Goal: Communication & Community: Answer question/provide support

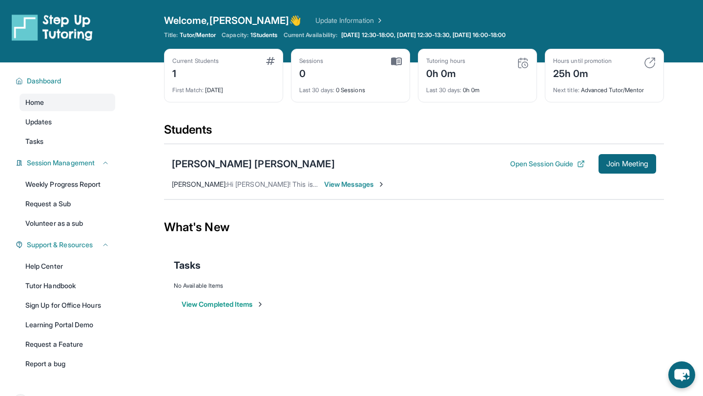
click at [376, 185] on span "View Messages" at bounding box center [354, 185] width 61 height 10
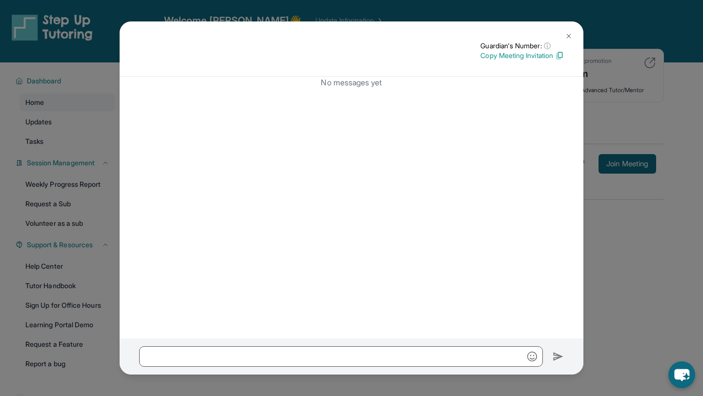
scroll to position [35, 0]
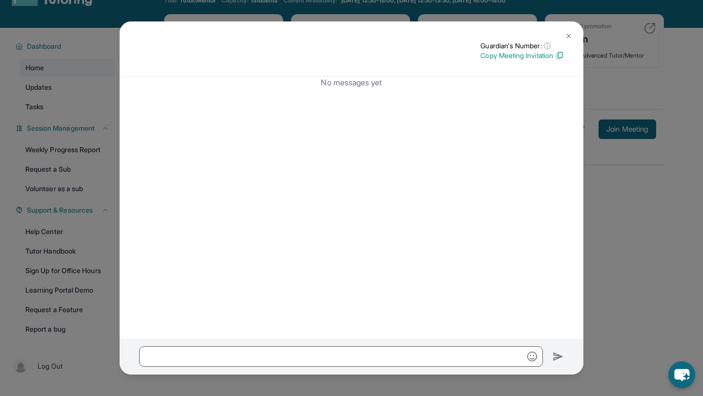
click at [567, 38] on img at bounding box center [569, 36] width 8 height 8
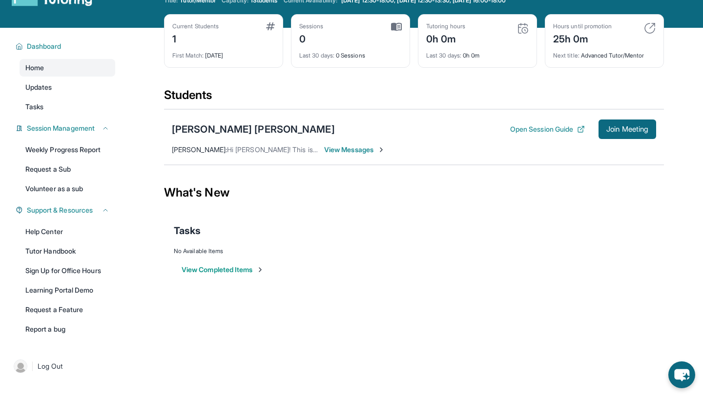
click at [344, 148] on span "View Messages" at bounding box center [354, 150] width 61 height 10
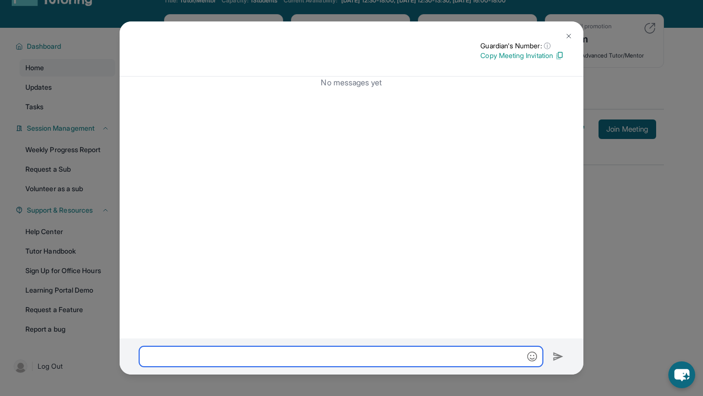
click at [226, 358] on input "text" at bounding box center [341, 357] width 404 height 20
paste input "**********"
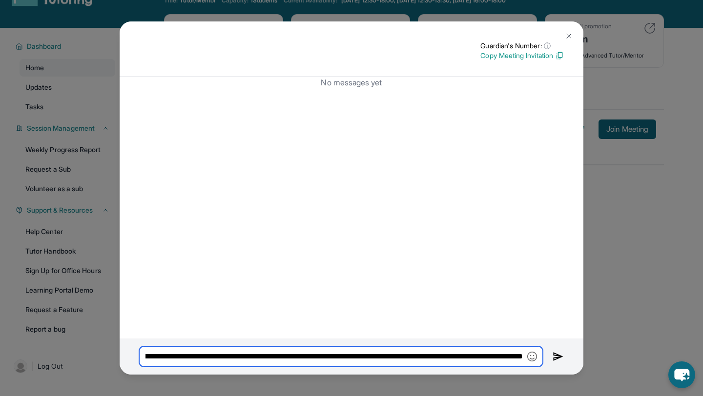
scroll to position [0, 717]
type input "**********"
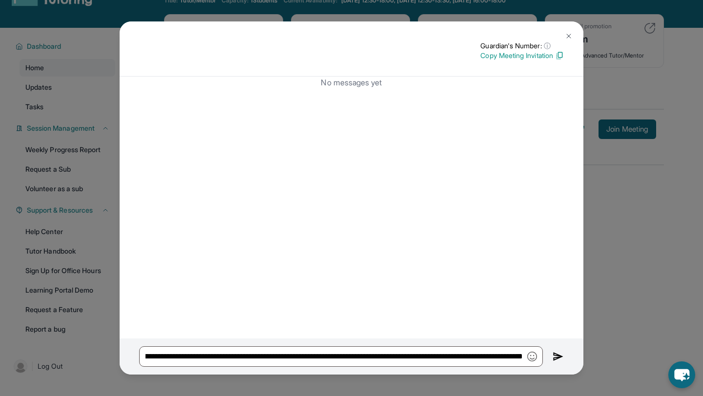
scroll to position [0, 0]
click at [556, 360] on img at bounding box center [558, 357] width 11 height 12
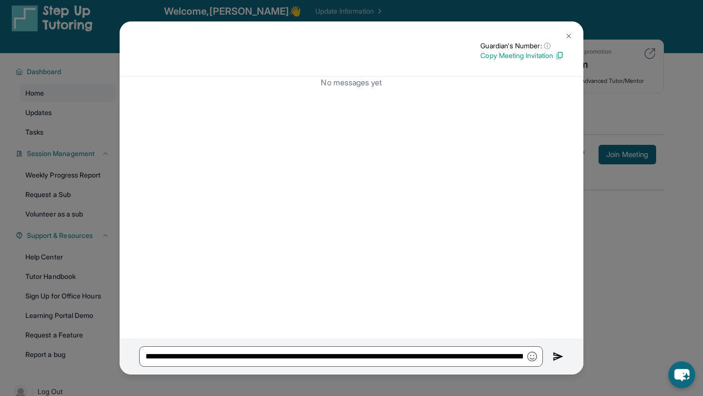
scroll to position [10, 0]
click at [556, 358] on img at bounding box center [558, 357] width 11 height 12
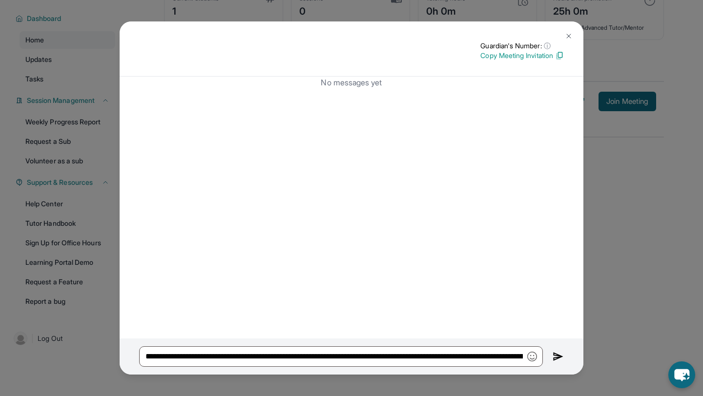
click at [568, 36] on img at bounding box center [569, 36] width 8 height 8
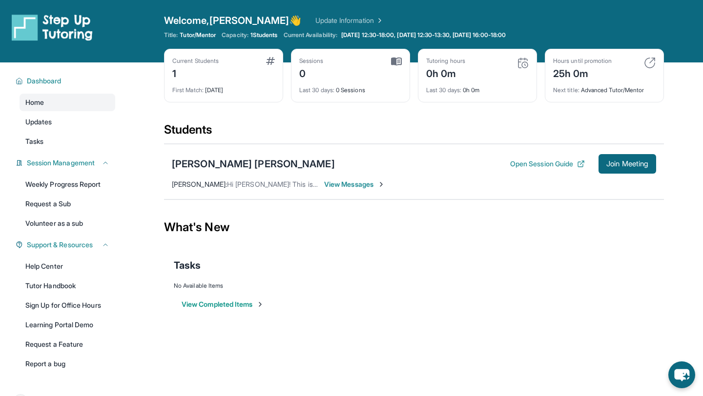
click at [363, 183] on span "View Messages" at bounding box center [354, 185] width 61 height 10
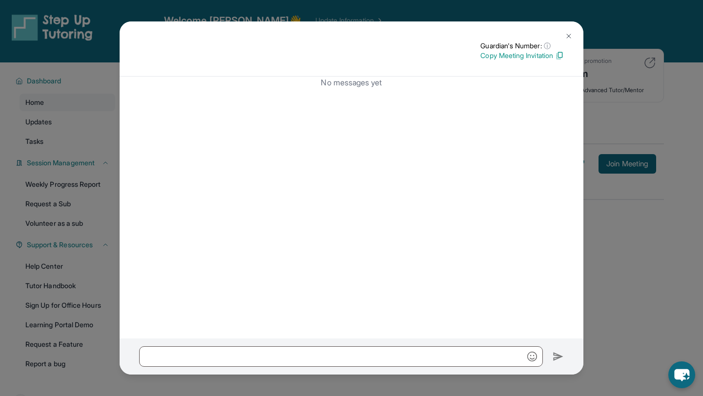
click at [566, 35] on img at bounding box center [569, 36] width 8 height 8
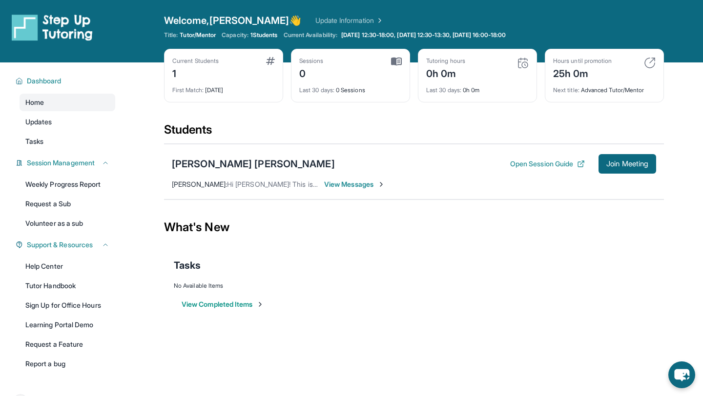
click at [383, 184] on img at bounding box center [381, 185] width 8 height 8
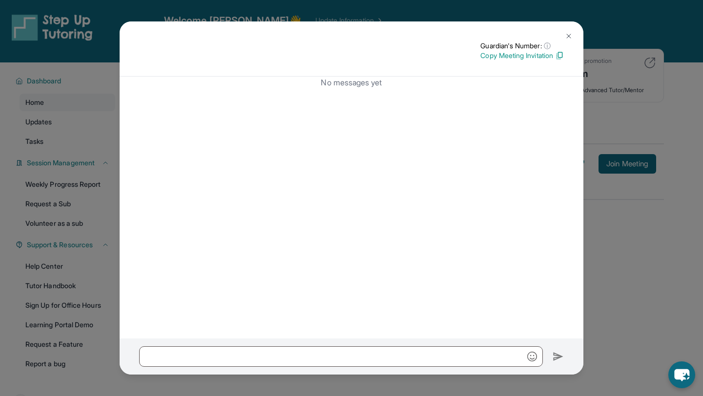
click at [567, 36] on img at bounding box center [569, 36] width 8 height 8
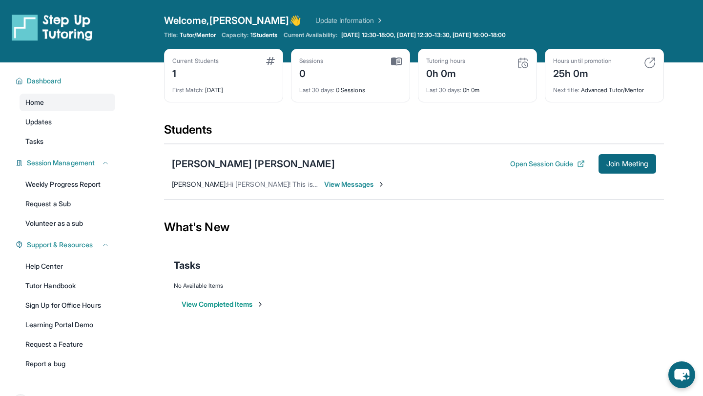
click at [366, 185] on span "View Messages" at bounding box center [354, 185] width 61 height 10
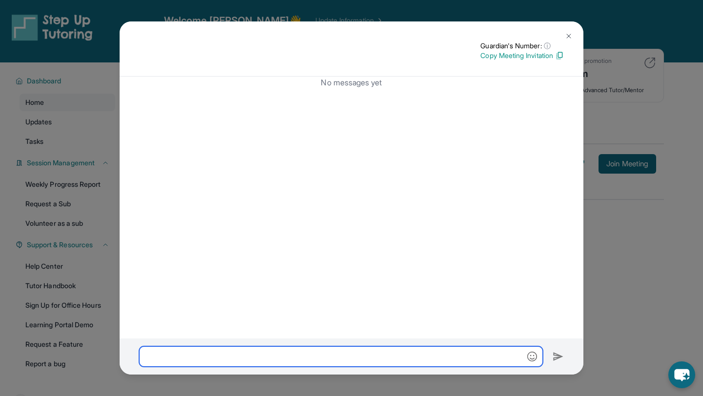
click at [275, 355] on input "text" at bounding box center [341, 357] width 404 height 20
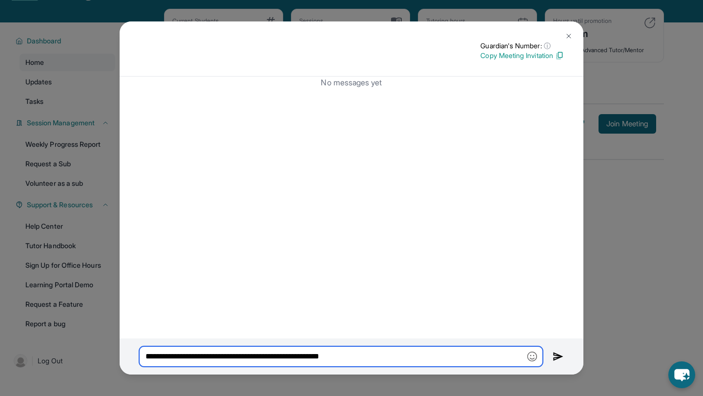
scroll to position [62, 0]
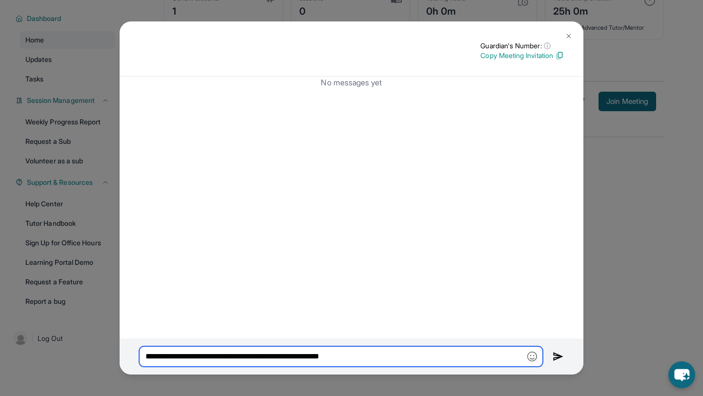
type input "**********"
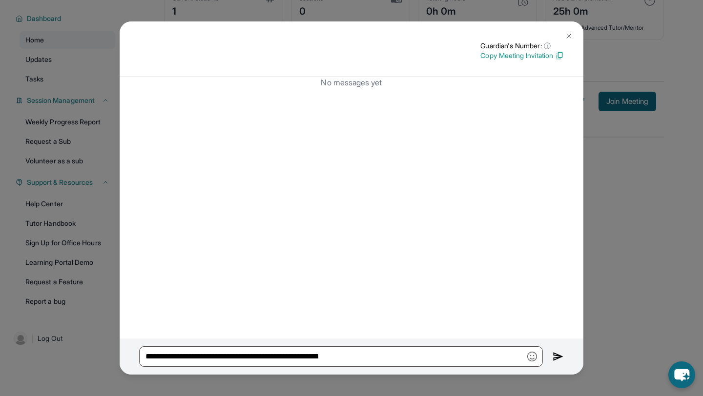
click at [557, 360] on img at bounding box center [558, 357] width 11 height 12
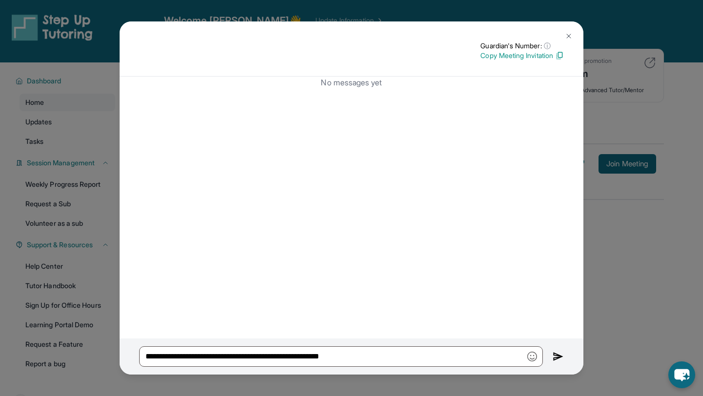
click at [572, 34] on img at bounding box center [569, 36] width 8 height 8
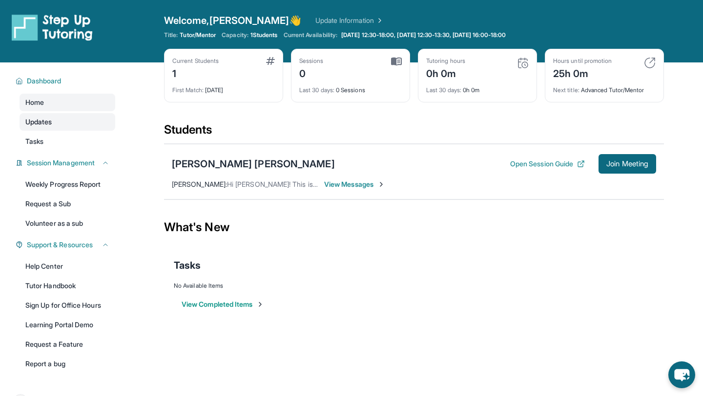
click at [69, 117] on link "Updates" at bounding box center [68, 122] width 96 height 18
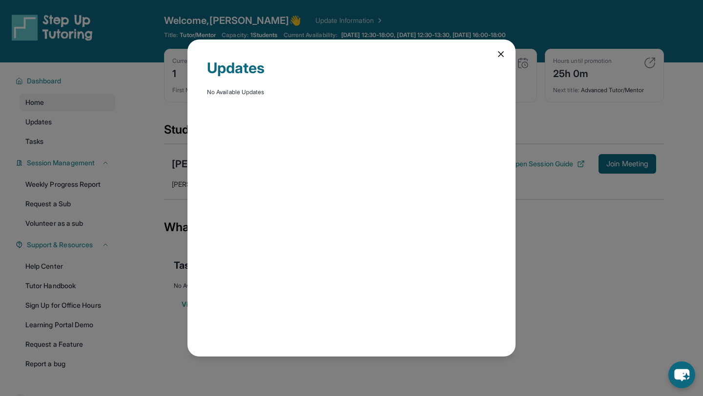
click at [75, 107] on div "Updates No Available Updates" at bounding box center [351, 198] width 703 height 396
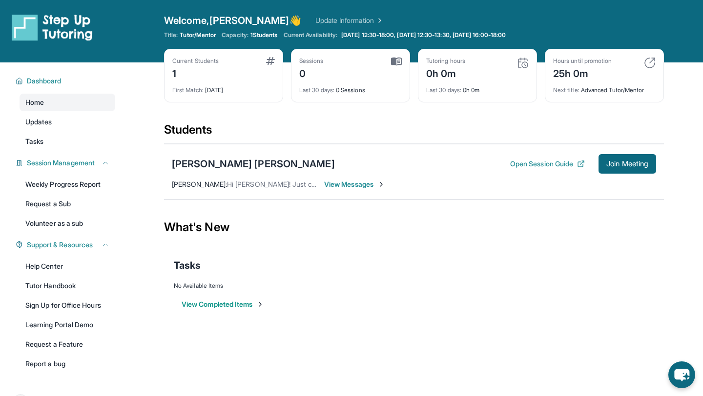
click at [340, 184] on span "View Messages" at bounding box center [354, 185] width 61 height 10
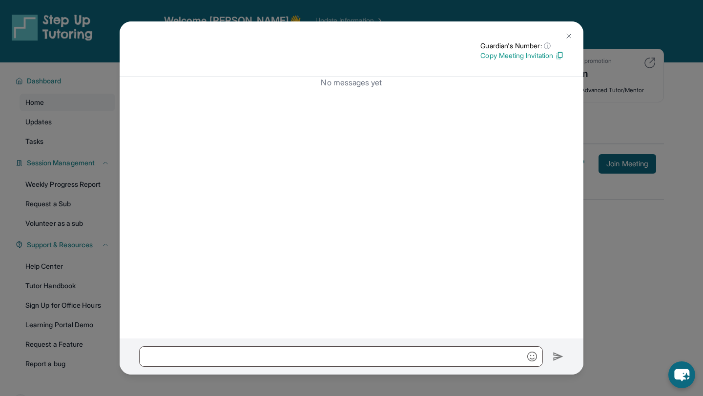
click at [569, 33] on img at bounding box center [569, 36] width 8 height 8
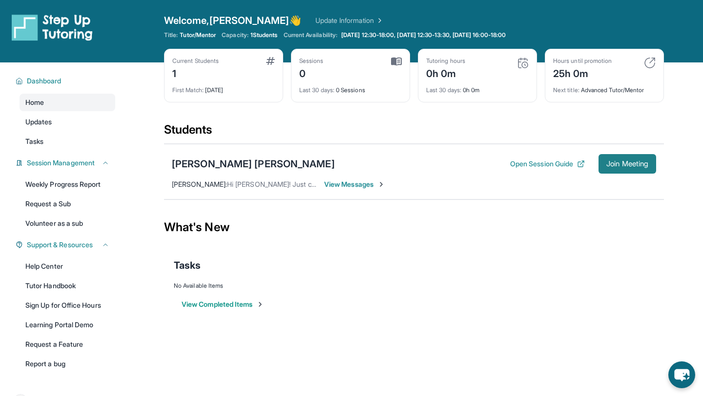
click at [625, 167] on span "Join Meeting" at bounding box center [627, 164] width 42 height 6
click at [238, 303] on button "View Completed Items" at bounding box center [223, 305] width 82 height 10
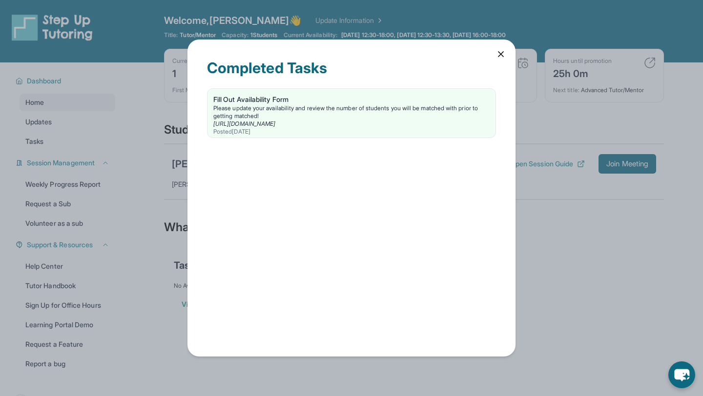
click at [495, 59] on div "Completed Tasks Fill Out Availability Form Please update your availability and …" at bounding box center [351, 198] width 328 height 317
click at [500, 54] on icon at bounding box center [500, 54] width 5 height 5
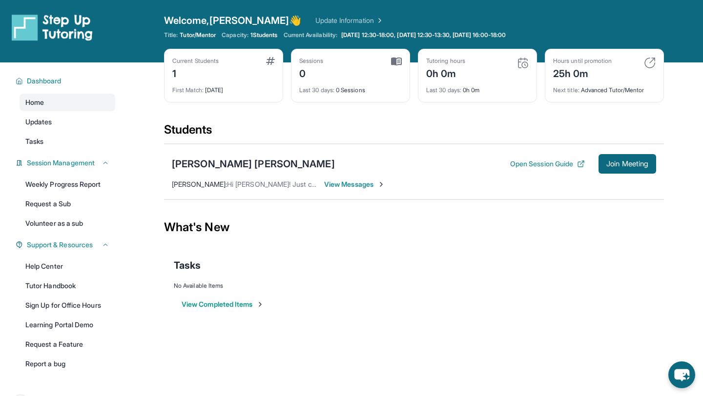
click at [374, 21] on img at bounding box center [379, 21] width 10 height 10
click at [577, 160] on icon at bounding box center [581, 164] width 8 height 8
